Goal: Task Accomplishment & Management: Manage account settings

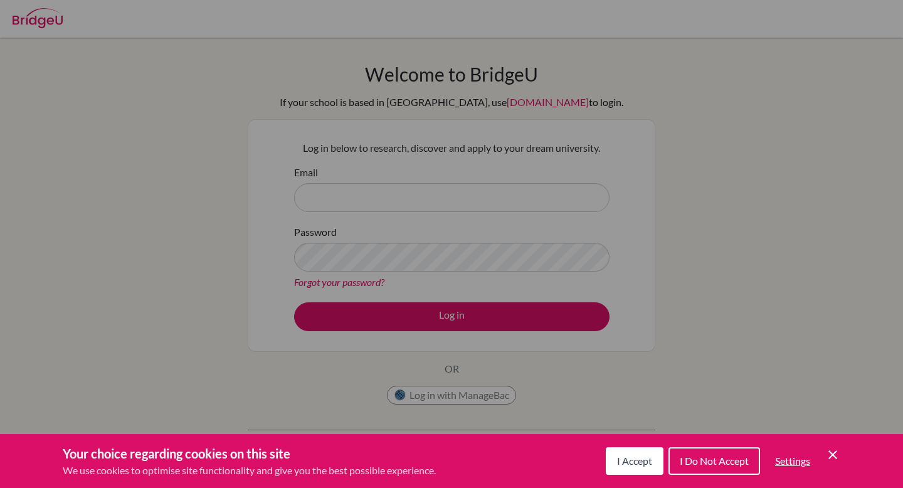
click at [542, 80] on div "Cookie Preferences" at bounding box center [451, 244] width 903 height 488
click at [468, 193] on div "Cookie Preferences" at bounding box center [451, 244] width 903 height 488
click at [832, 450] on icon "Cookie Control Close Icon" at bounding box center [832, 454] width 15 height 15
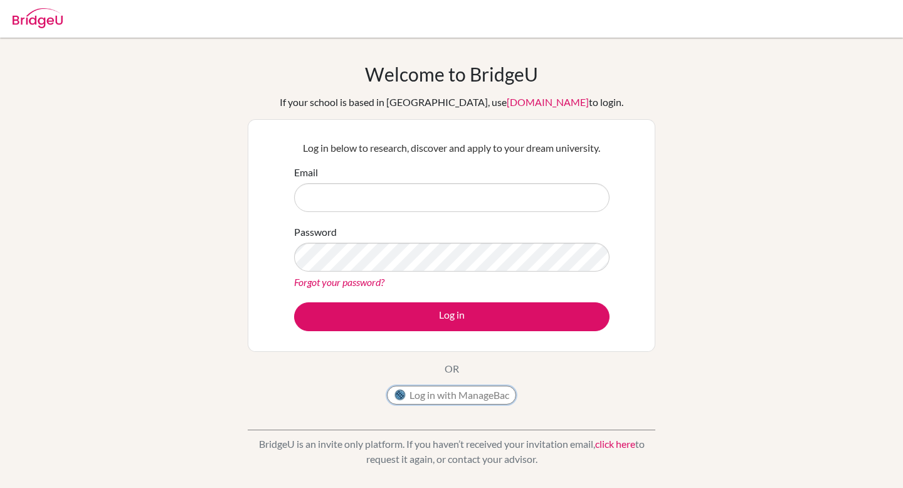
click at [460, 398] on button "Log in with ManageBac" at bounding box center [451, 395] width 129 height 19
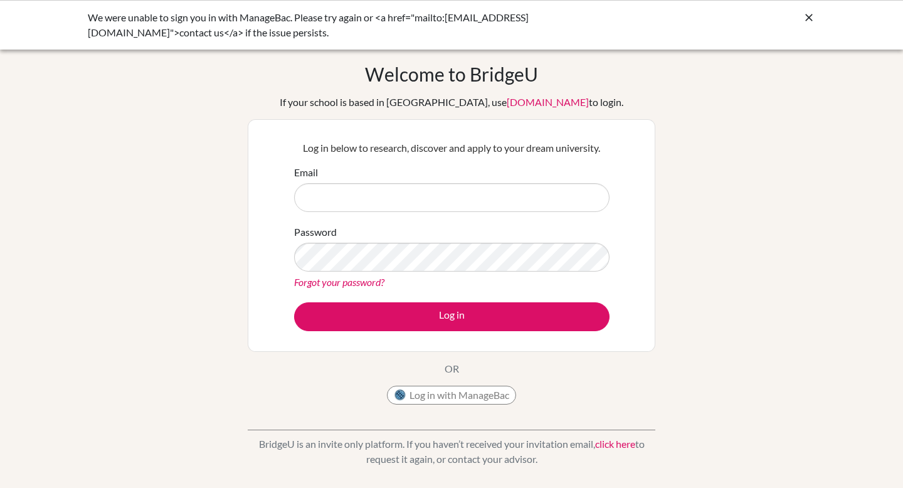
click at [425, 201] on input "Email" at bounding box center [451, 197] width 315 height 29
click at [354, 202] on input "Email" at bounding box center [451, 197] width 315 height 29
click at [462, 397] on button "Log in with ManageBac" at bounding box center [451, 395] width 129 height 19
click at [806, 21] on icon at bounding box center [809, 17] width 13 height 13
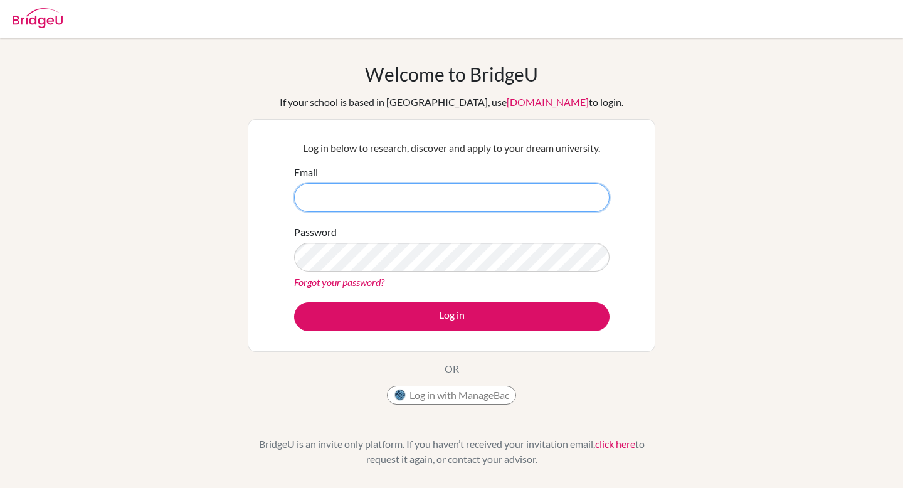
click at [364, 197] on input "Email" at bounding box center [451, 197] width 315 height 29
click at [245, 234] on div "Welcome to BridgeU If your school is based in China, use app.bridge-u.com.cn to…" at bounding box center [451, 268] width 903 height 410
click at [233, 243] on div "Welcome to BridgeU If your school is based in China, use app.bridge-u.com.cn to…" at bounding box center [451, 268] width 903 height 410
click at [310, 208] on input "Email" at bounding box center [451, 197] width 315 height 29
click at [470, 393] on button "Log in with ManageBac" at bounding box center [451, 395] width 129 height 19
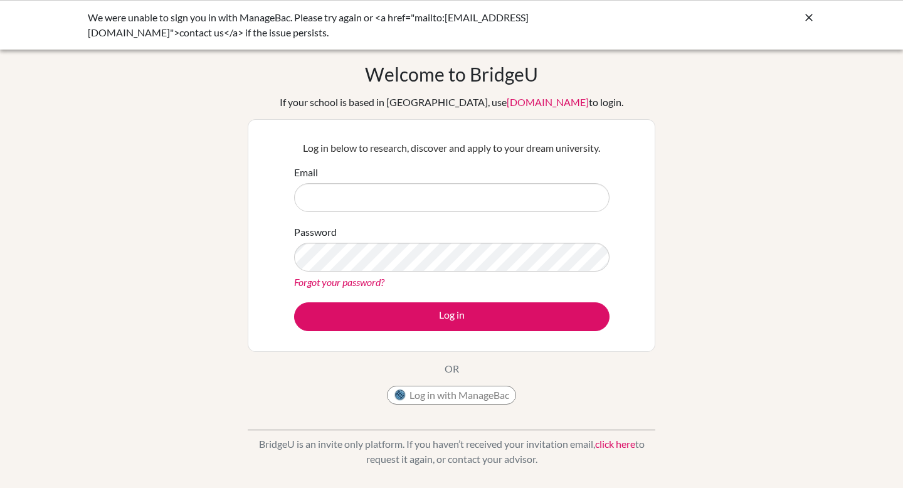
click at [337, 375] on div "Welcome to BridgeU If your school is based in China, use app.bridge-u.com.cn to…" at bounding box center [452, 237] width 408 height 348
click at [437, 383] on div "Welcome to BridgeU If your school is based in China, use app.bridge-u.com.cn to…" at bounding box center [452, 237] width 408 height 348
click at [442, 388] on button "Log in with ManageBac" at bounding box center [451, 395] width 129 height 19
click at [361, 198] on input "Email" at bounding box center [451, 197] width 315 height 29
click at [808, 18] on icon at bounding box center [809, 17] width 13 height 13
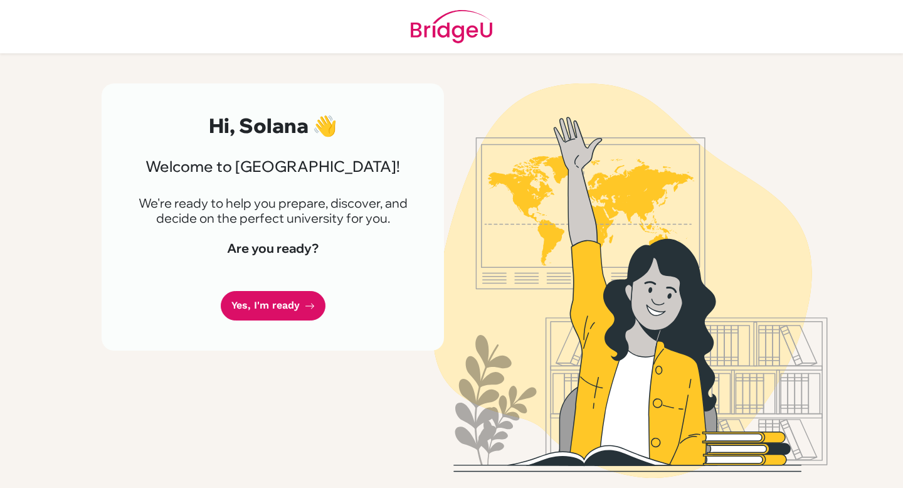
click at [268, 36] on header at bounding box center [451, 26] width 903 height 53
click at [376, 283] on div "Hi, Solana 👋 Welcome to [GEOGRAPHIC_DATA]! We're ready to help you prepare, dis…" at bounding box center [273, 216] width 342 height 267
click at [272, 308] on link "Yes, I'm ready" at bounding box center [273, 305] width 105 height 29
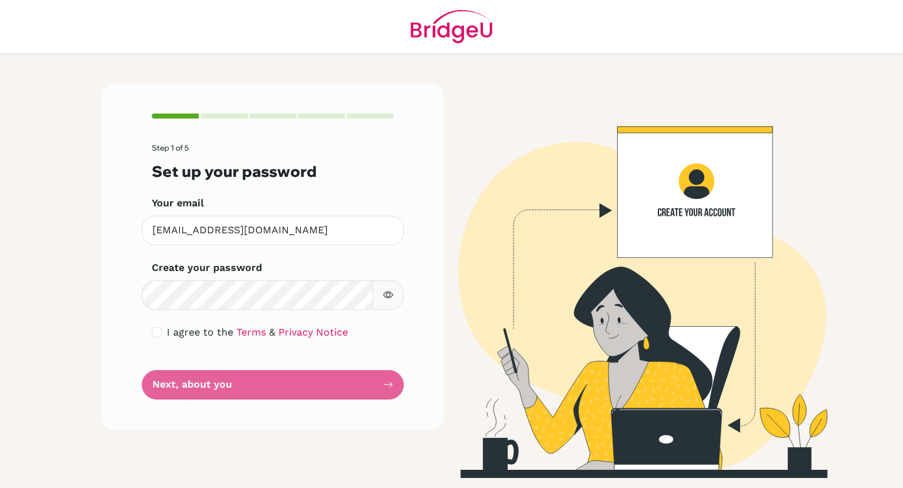
click at [394, 302] on button "button" at bounding box center [387, 294] width 31 height 29
click at [211, 332] on span "I agree to the" at bounding box center [200, 332] width 66 height 12
click at [176, 323] on form "Step 1 of 5 Set up your password Your email solanarao@diskyoto.com Invalid emai…" at bounding box center [273, 271] width 242 height 255
click at [176, 344] on form "Step 1 of 5 Set up your password Your email solanarao@diskyoto.com Invalid emai…" at bounding box center [273, 271] width 242 height 255
click at [160, 337] on div "I agree to the Terms & Privacy Notice" at bounding box center [273, 332] width 242 height 15
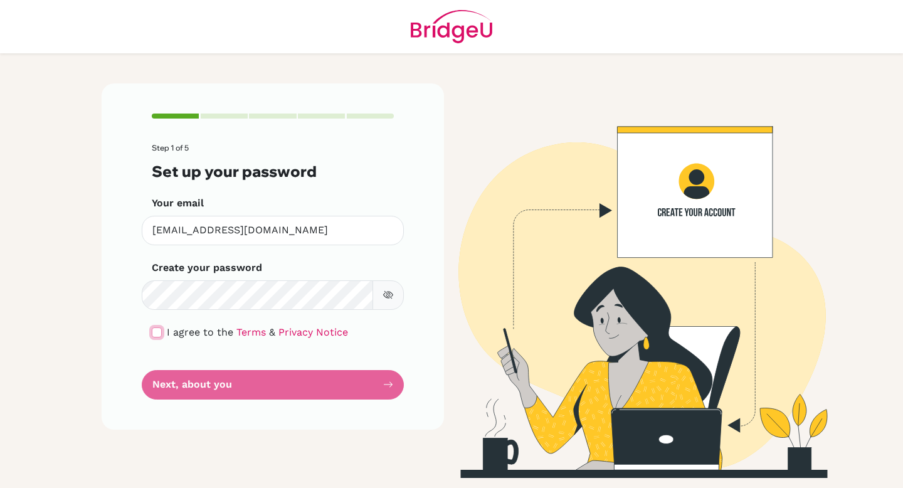
click at [159, 336] on input "checkbox" at bounding box center [157, 332] width 10 height 10
checkbox input "true"
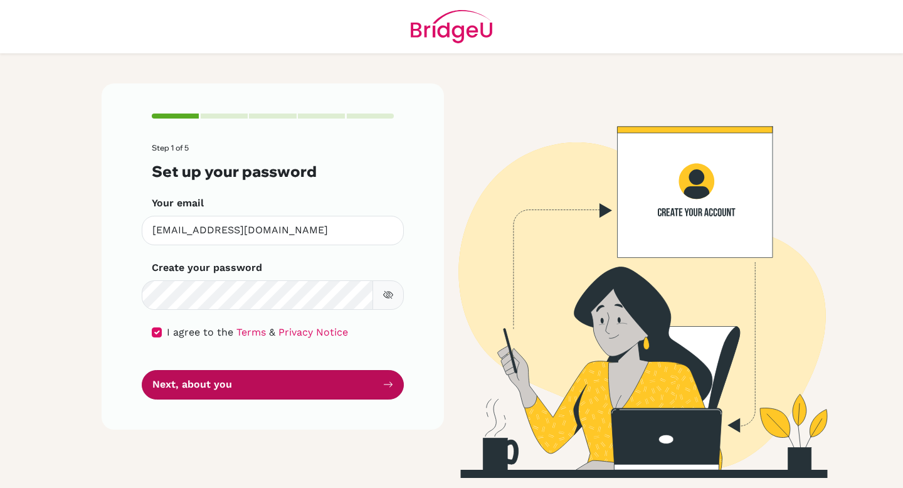
click at [212, 385] on button "Next, about you" at bounding box center [273, 384] width 262 height 29
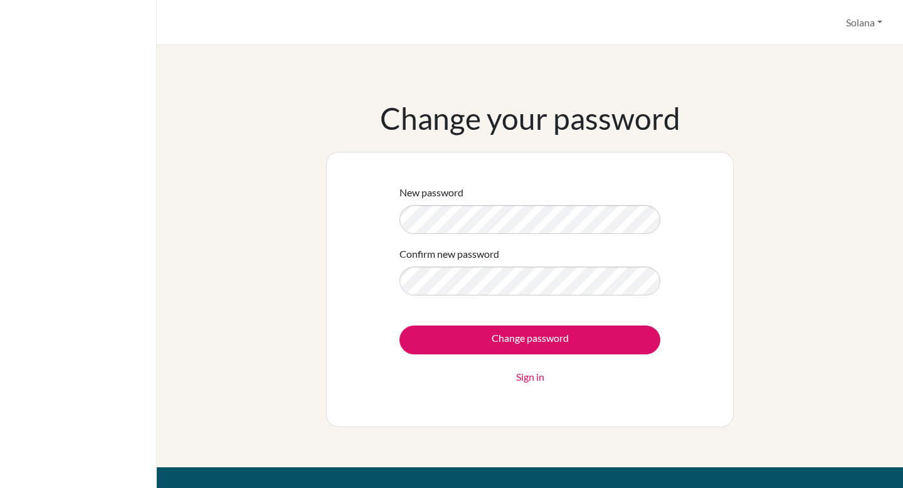
click at [420, 308] on form "New password Confirm new password Change password Sign in" at bounding box center [529, 284] width 261 height 199
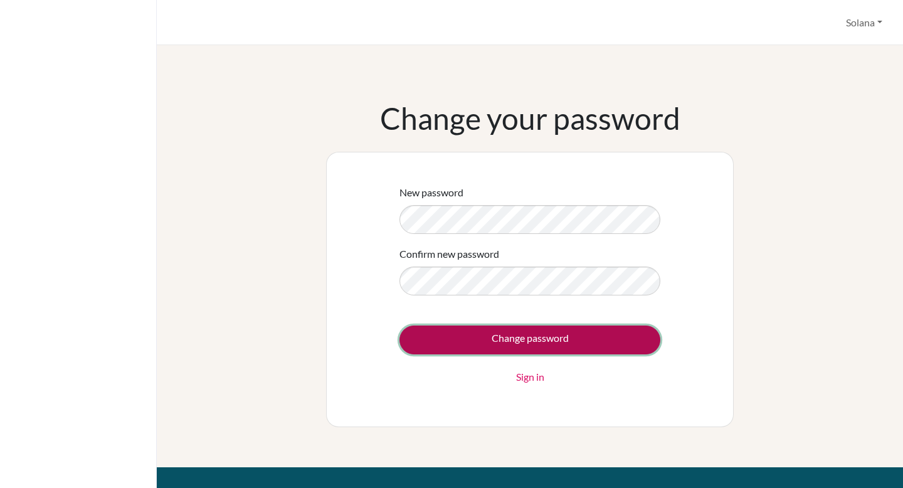
click at [531, 338] on input "Change password" at bounding box center [529, 339] width 261 height 29
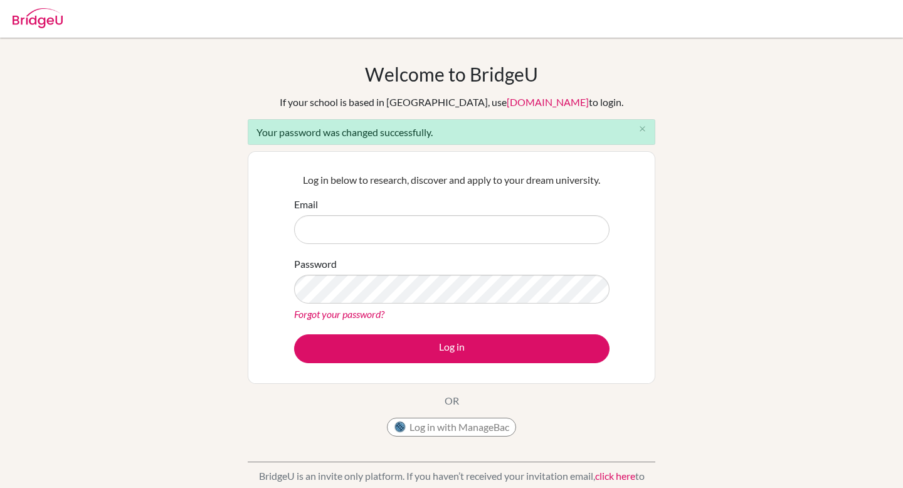
click at [418, 225] on input "Email" at bounding box center [451, 229] width 315 height 29
type input "[EMAIL_ADDRESS][DOMAIN_NAME]"
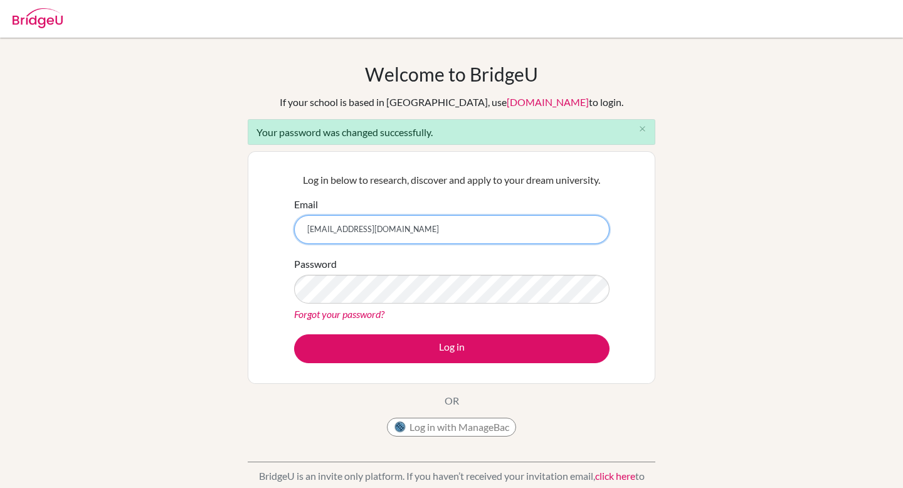
click at [294, 334] on button "Log in" at bounding box center [451, 348] width 315 height 29
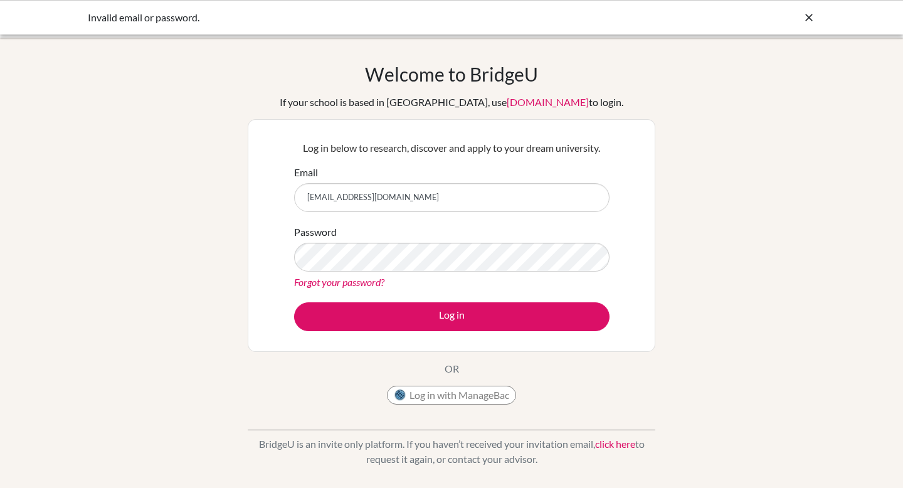
click at [391, 198] on input "[EMAIL_ADDRESS][DOMAIN_NAME]" at bounding box center [451, 197] width 315 height 29
click at [294, 302] on button "Log in" at bounding box center [451, 316] width 315 height 29
